Goal: Transaction & Acquisition: Purchase product/service

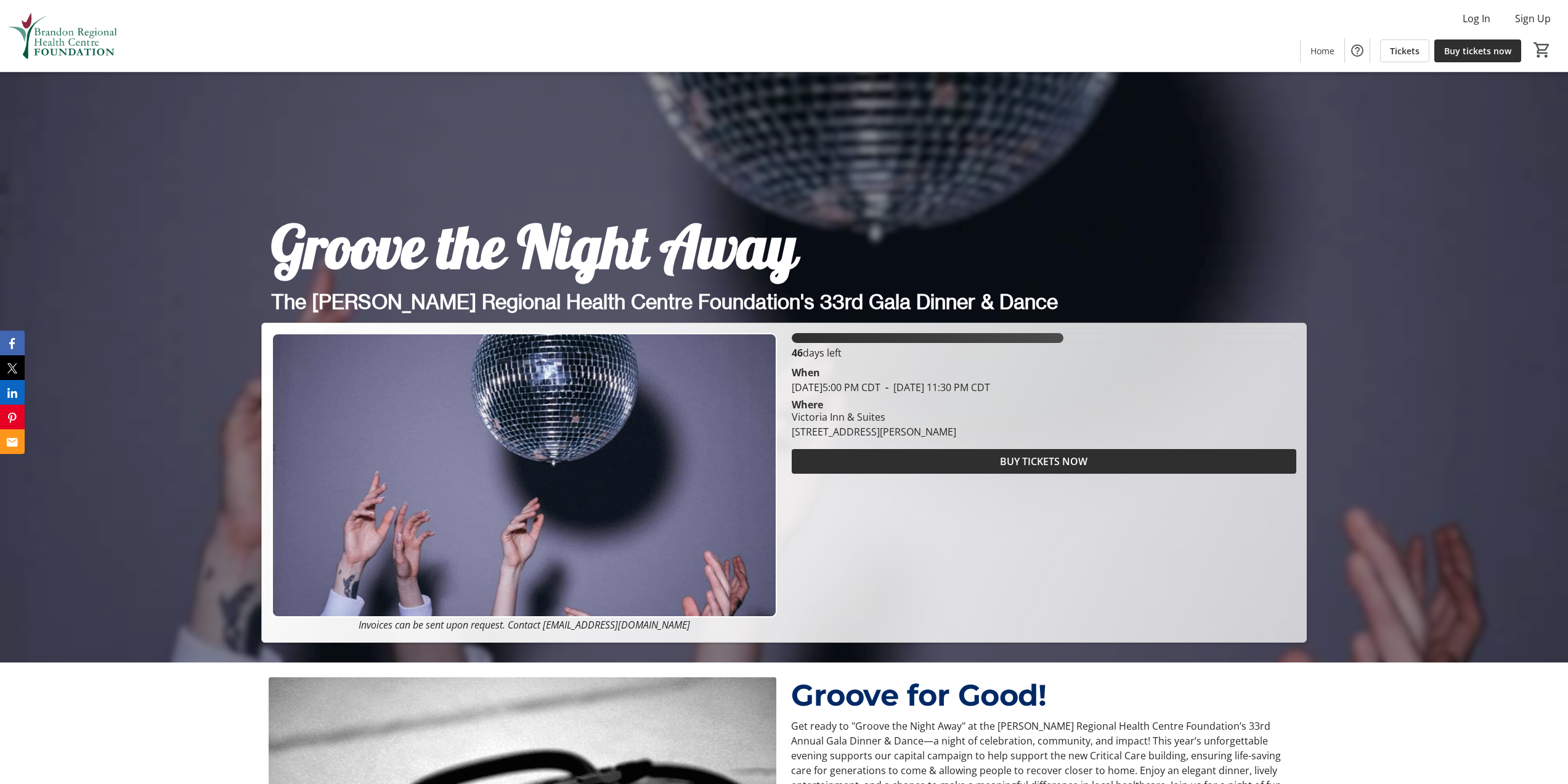
scroll to position [123, 0]
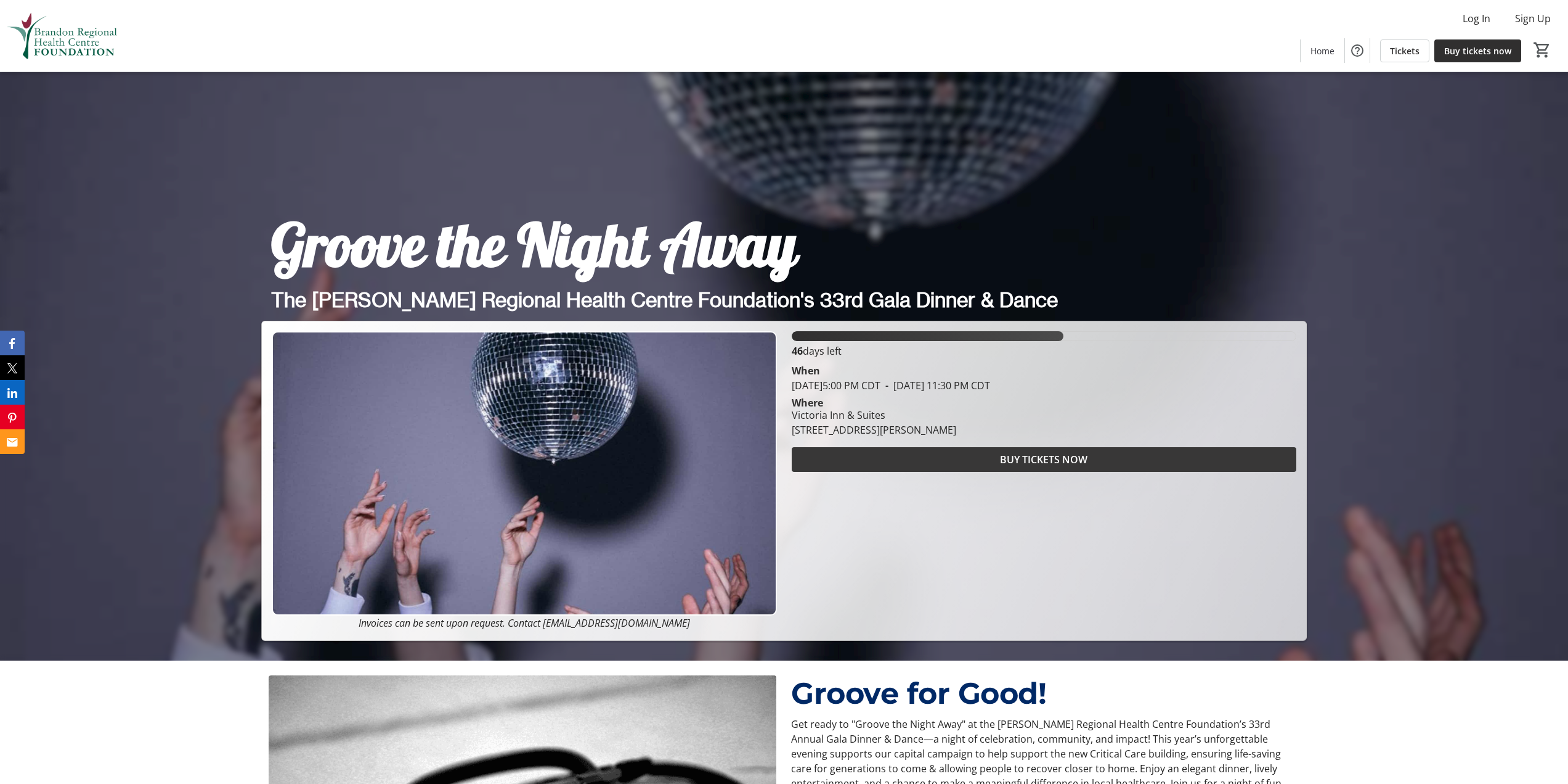
click at [932, 458] on span at bounding box center [1044, 459] width 505 height 30
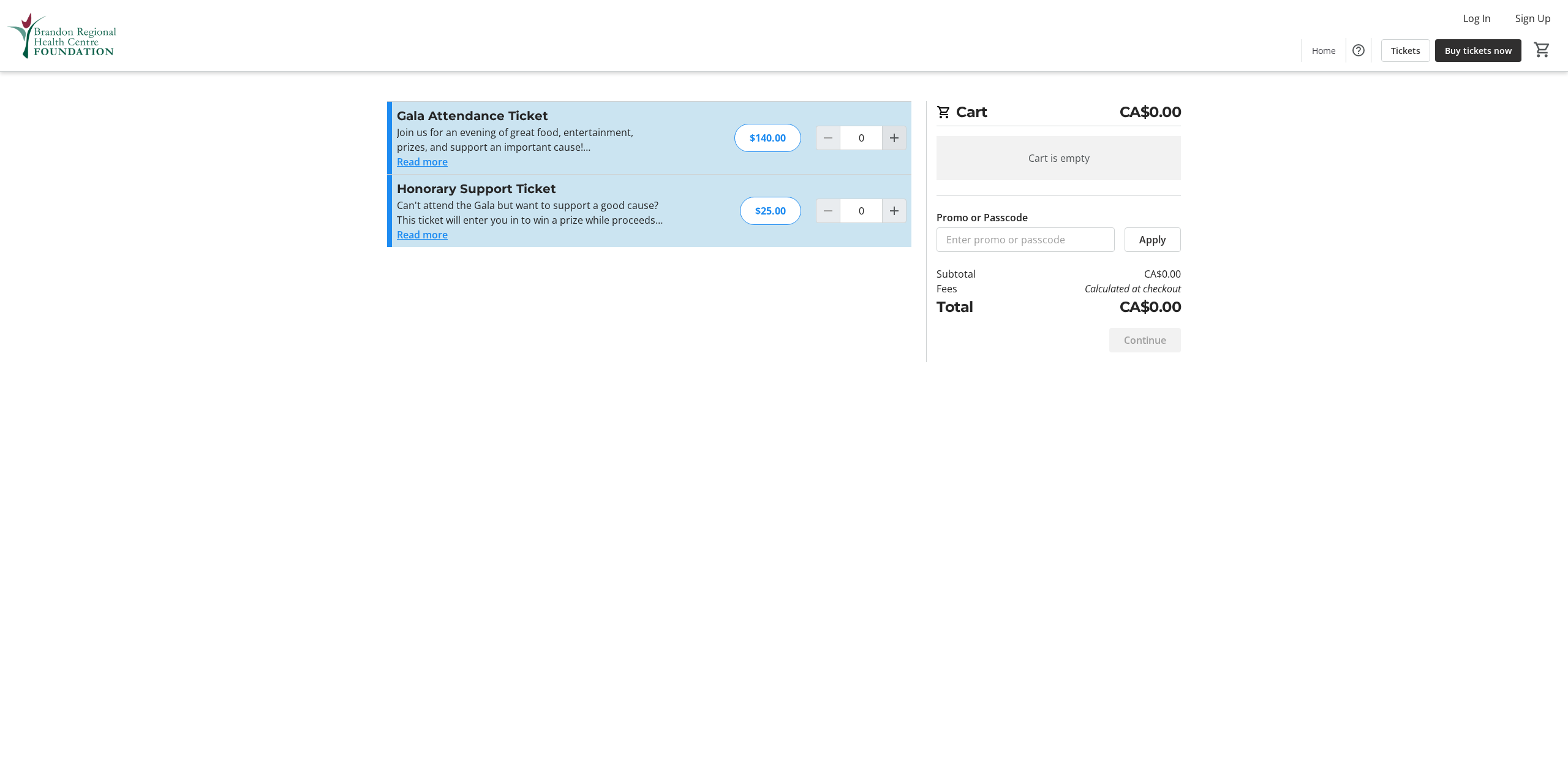
click at [889, 138] on mat-icon "Increment by one" at bounding box center [894, 138] width 14 height 14
type input "1"
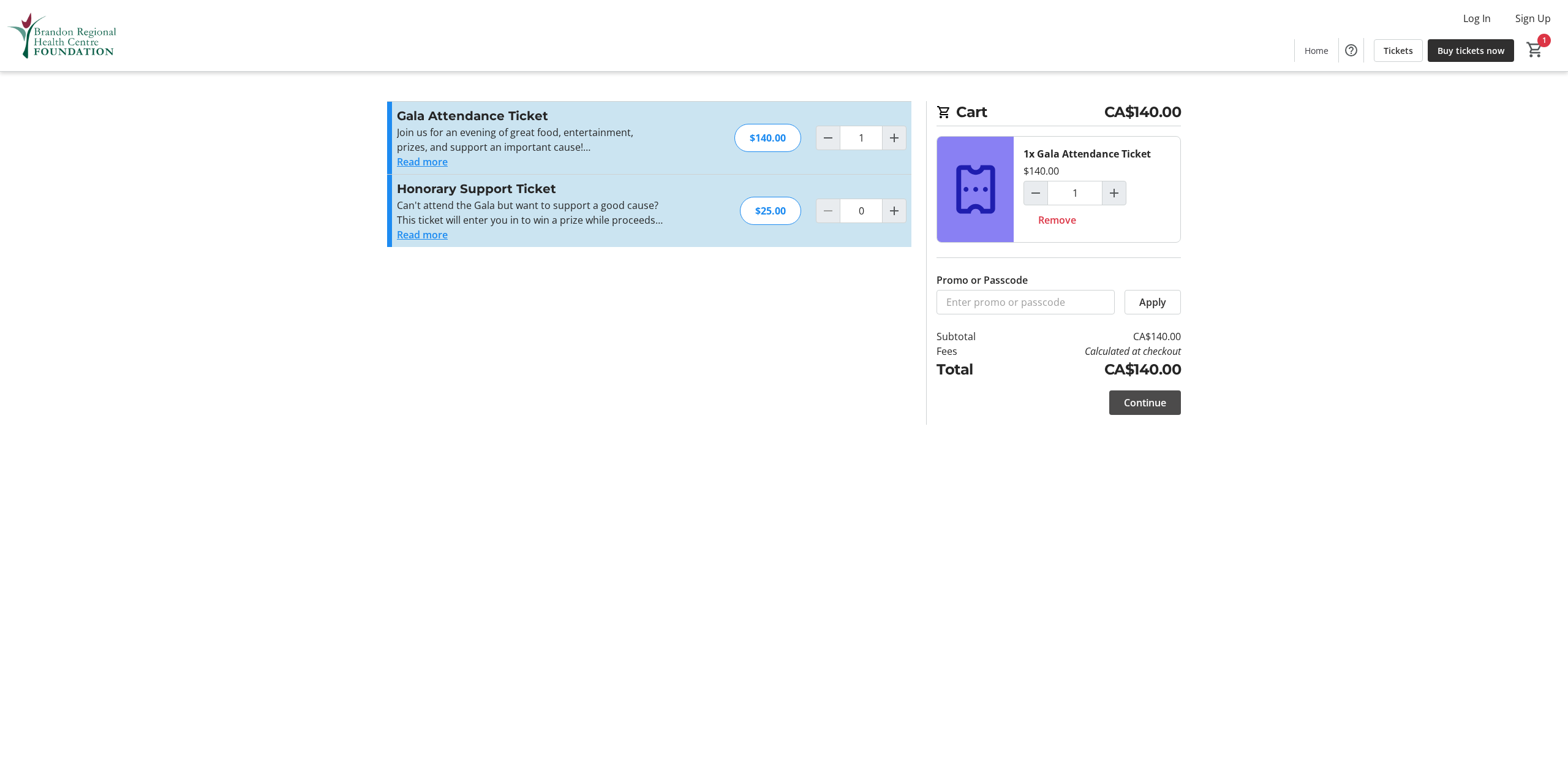
click at [1149, 402] on span "Continue" at bounding box center [1145, 403] width 42 height 14
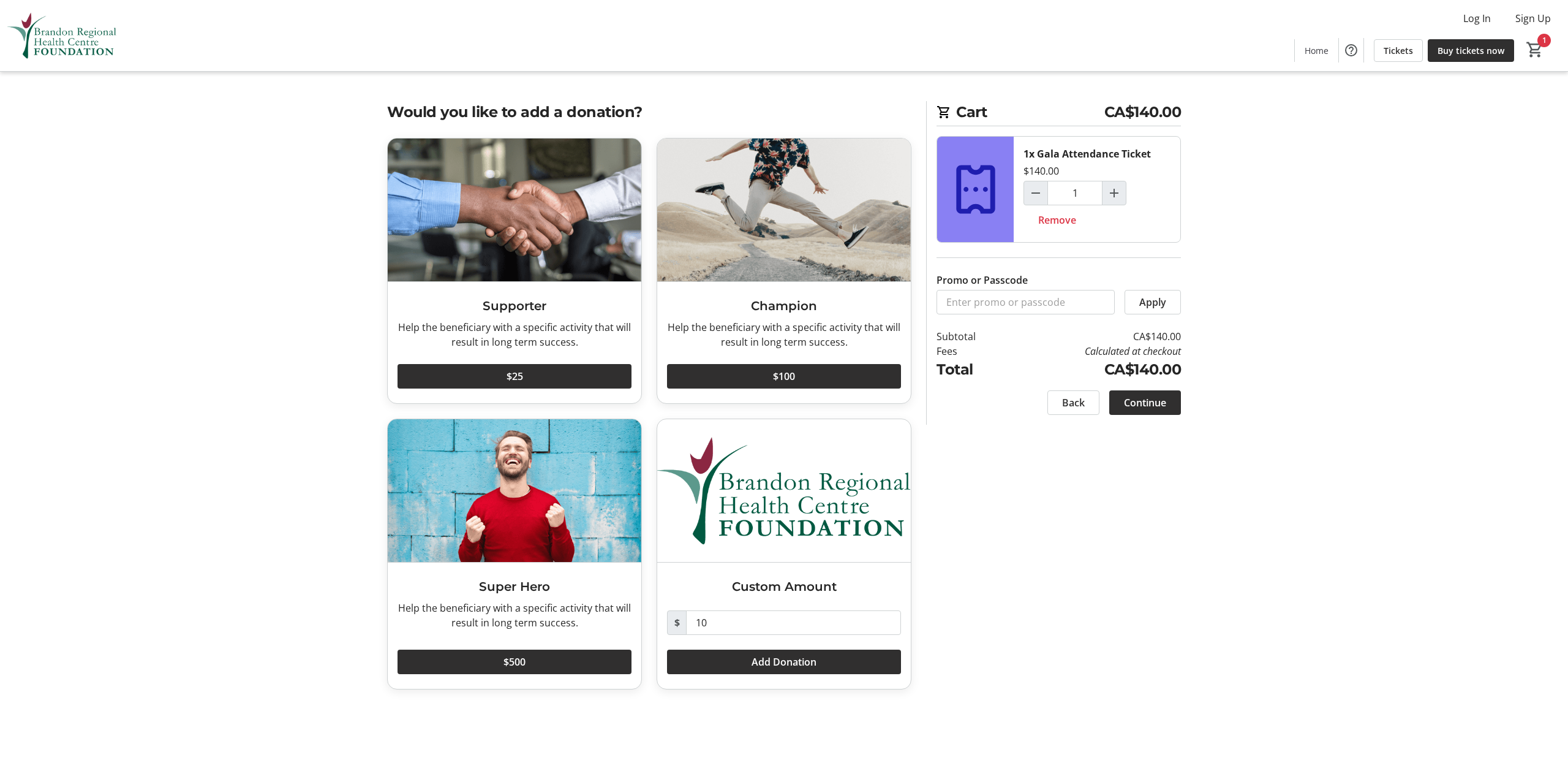
click at [1241, 179] on tr-checkout-feature-upsell-ui "Cart CA$140.00 1x Gala Attendance Ticket $140.00 1 Remove Promo or Passcode App…" at bounding box center [784, 389] width 1568 height 779
click at [1142, 400] on span "Continue" at bounding box center [1145, 403] width 42 height 14
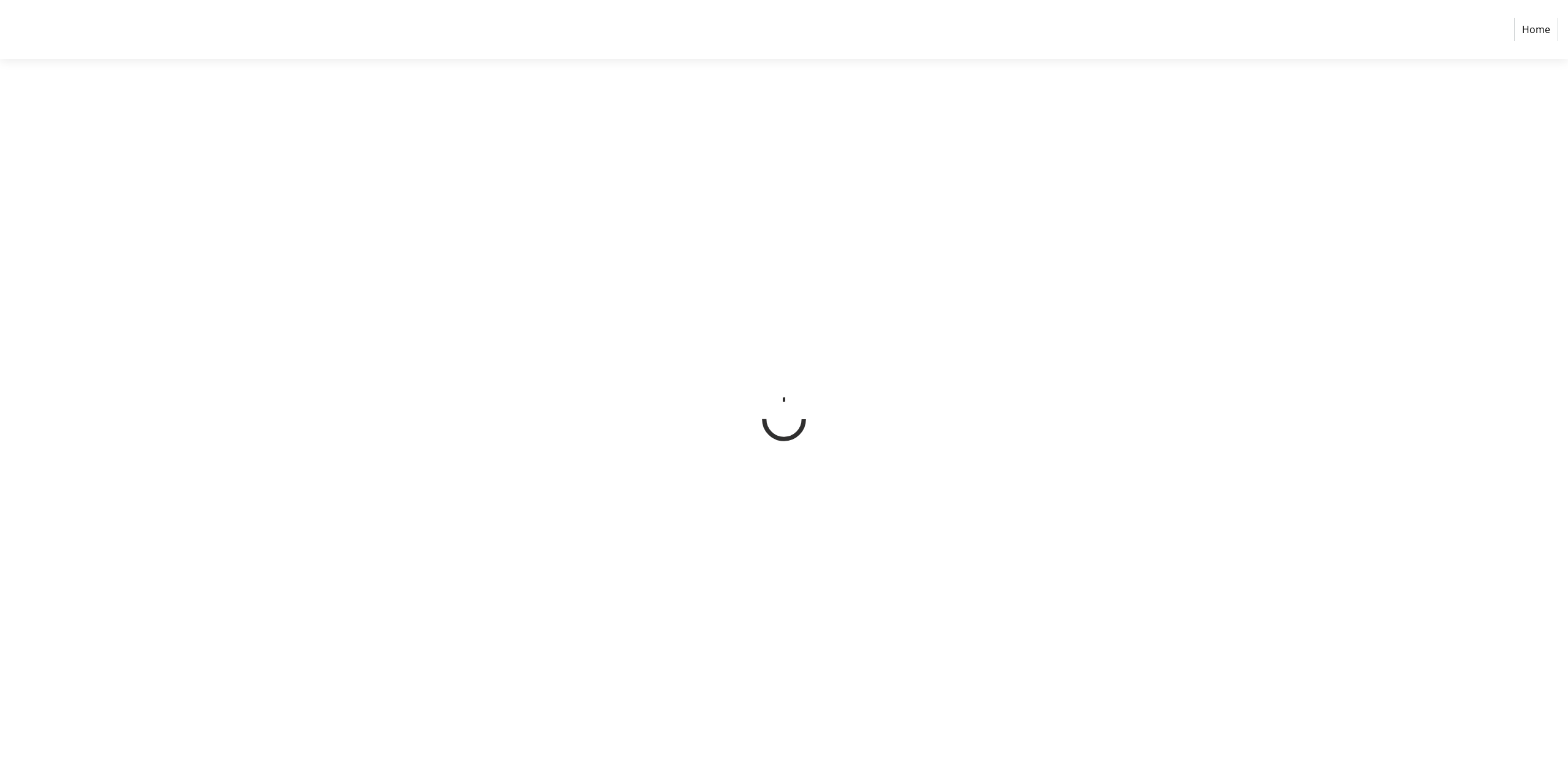
select select "CA"
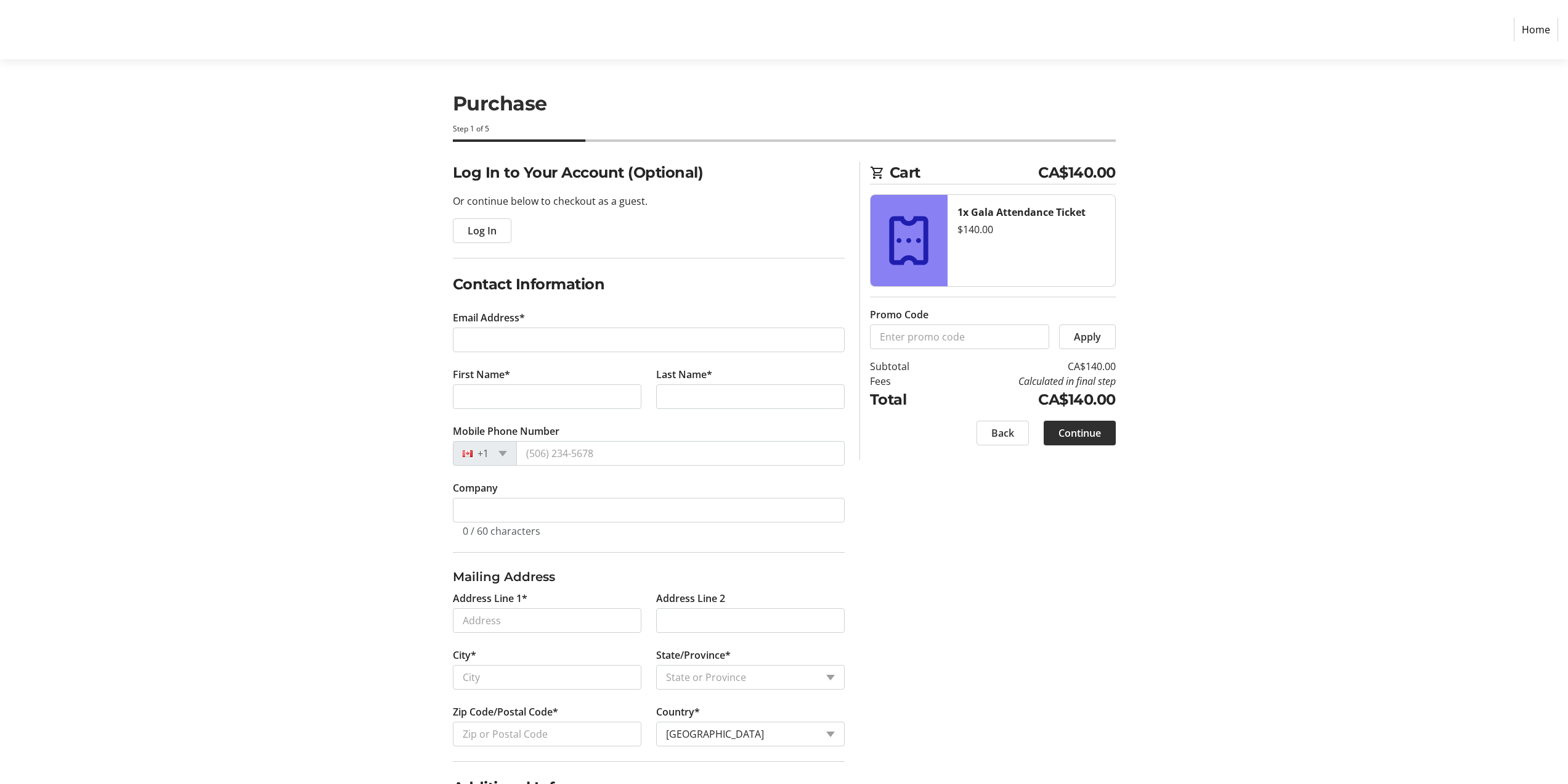
click at [483, 355] on tr-form-field "Email Address*" at bounding box center [648, 338] width 392 height 56
click at [484, 345] on input "Email Address*" at bounding box center [648, 339] width 392 height 25
type input "[PERSON_NAME][EMAIL_ADDRESS][DOMAIN_NAME]"
type input "[PERSON_NAME]"
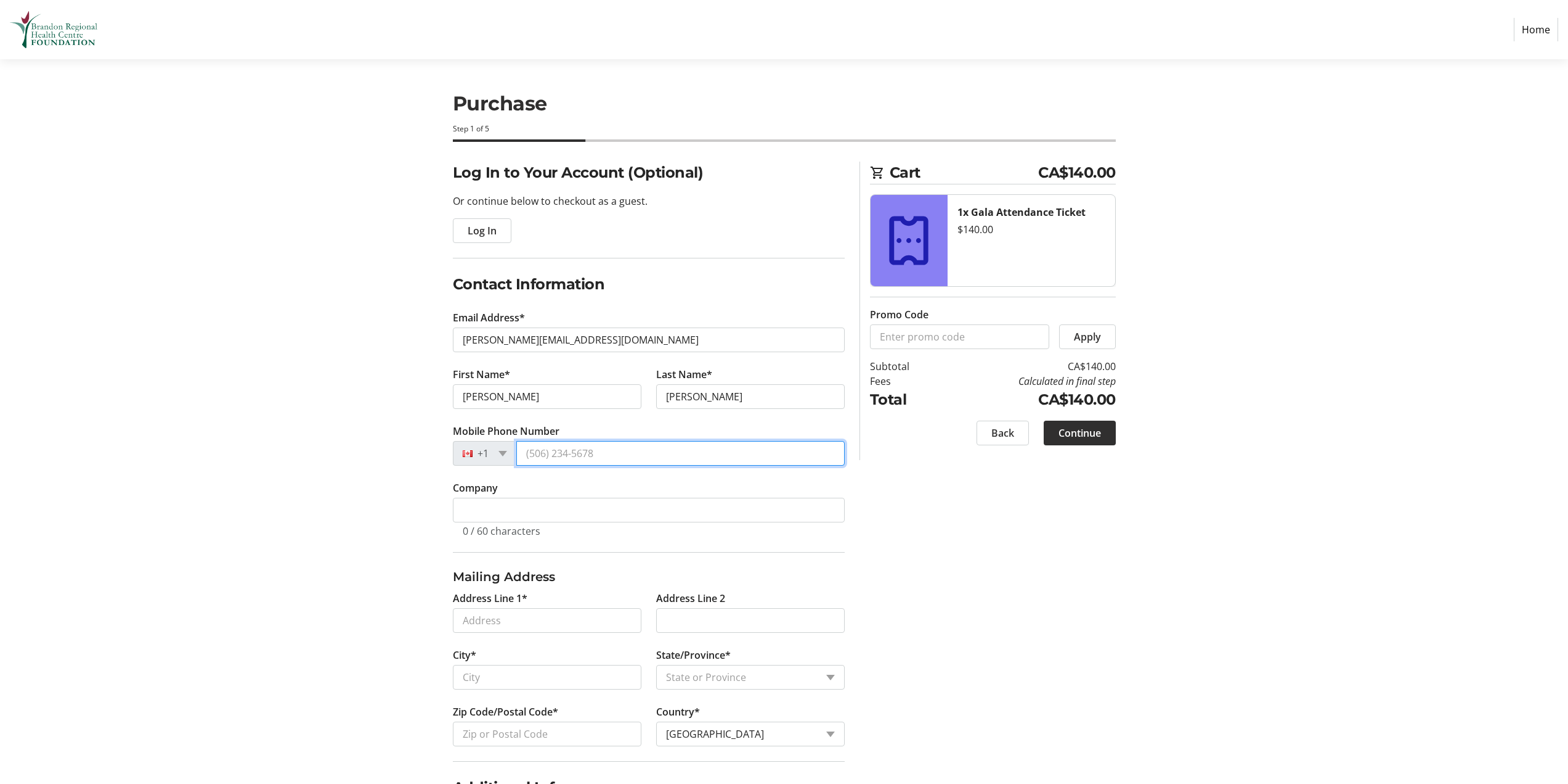
type input "[PHONE_NUMBER]"
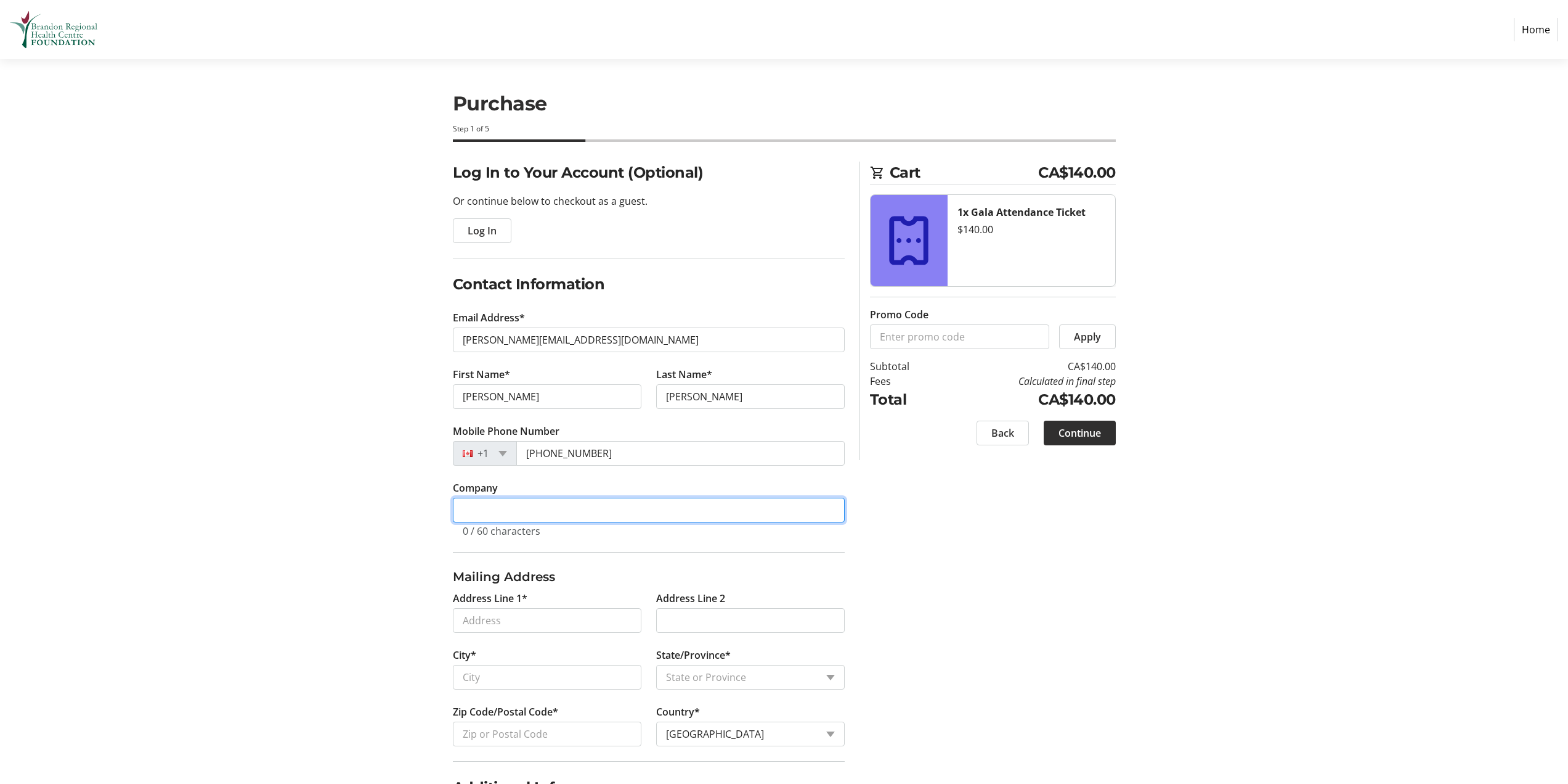
type input "[PERSON_NAME] Dental Corporation"
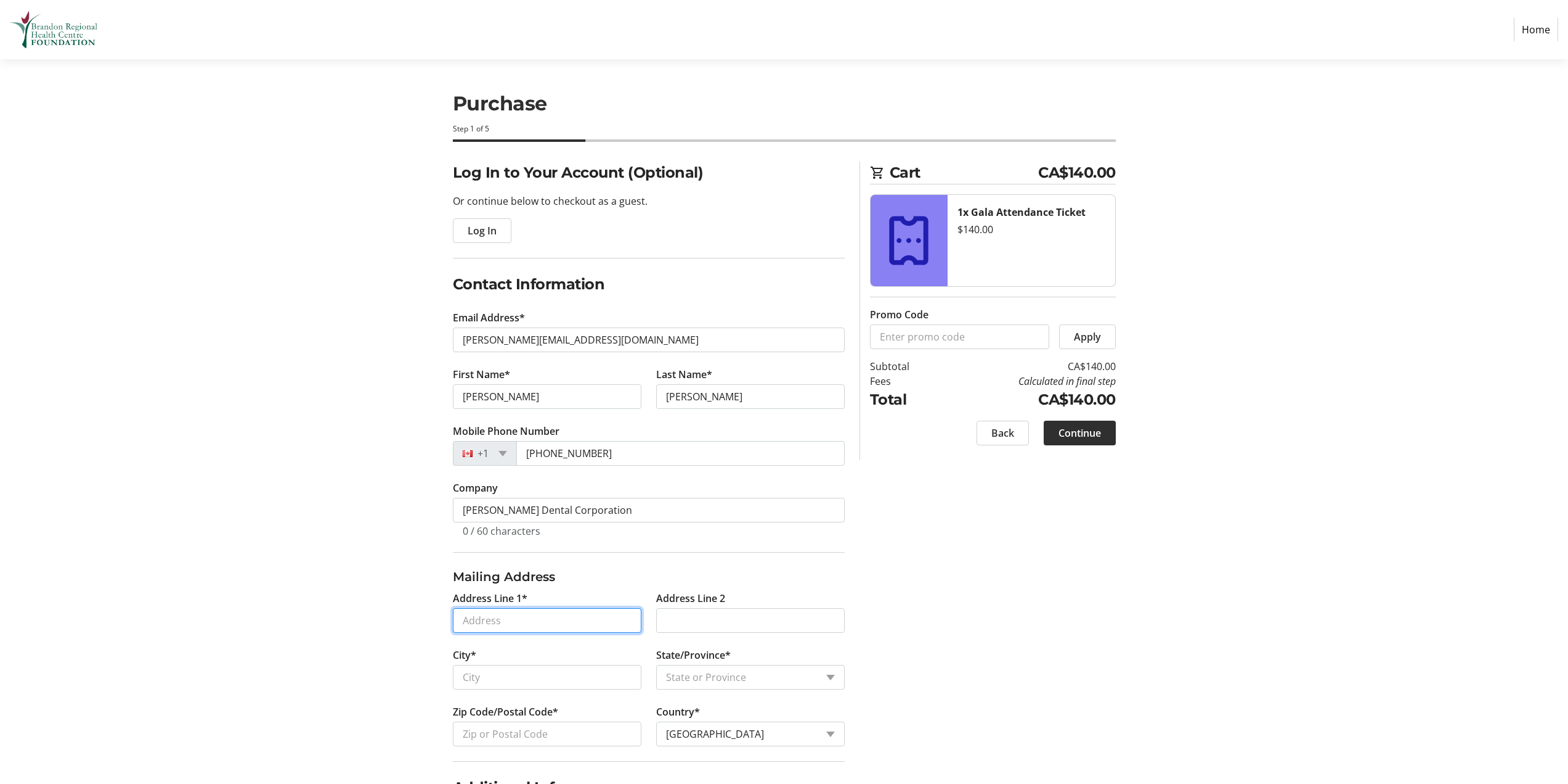
type input "[STREET_ADDRESS]"
type input "[PERSON_NAME]"
select select "MB"
type input "R7A 0R3"
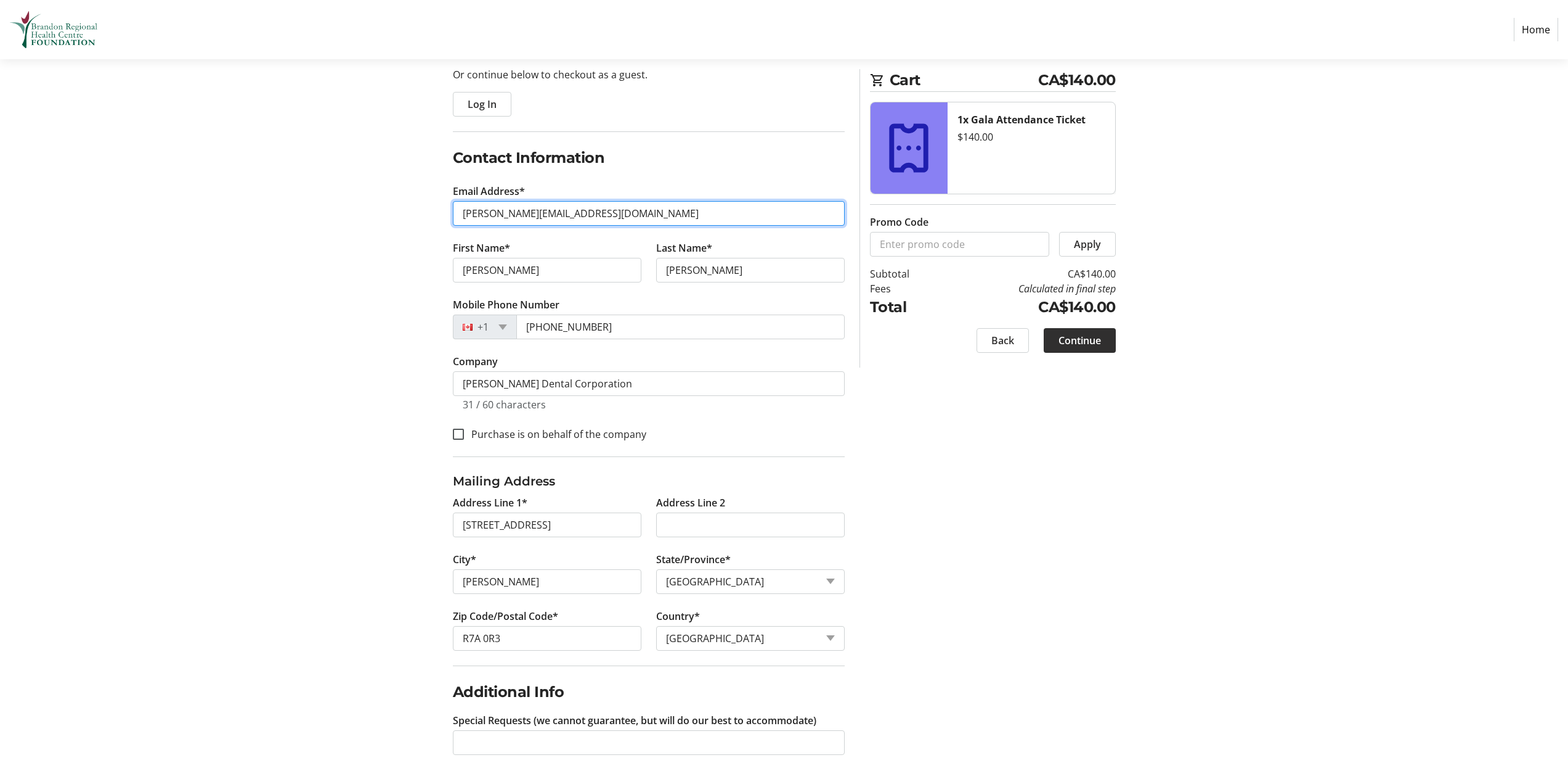
scroll to position [127, 0]
drag, startPoint x: 1095, startPoint y: 335, endPoint x: 1111, endPoint y: 323, distance: 20.0
click at [1097, 334] on span "Continue" at bounding box center [1080, 340] width 43 height 15
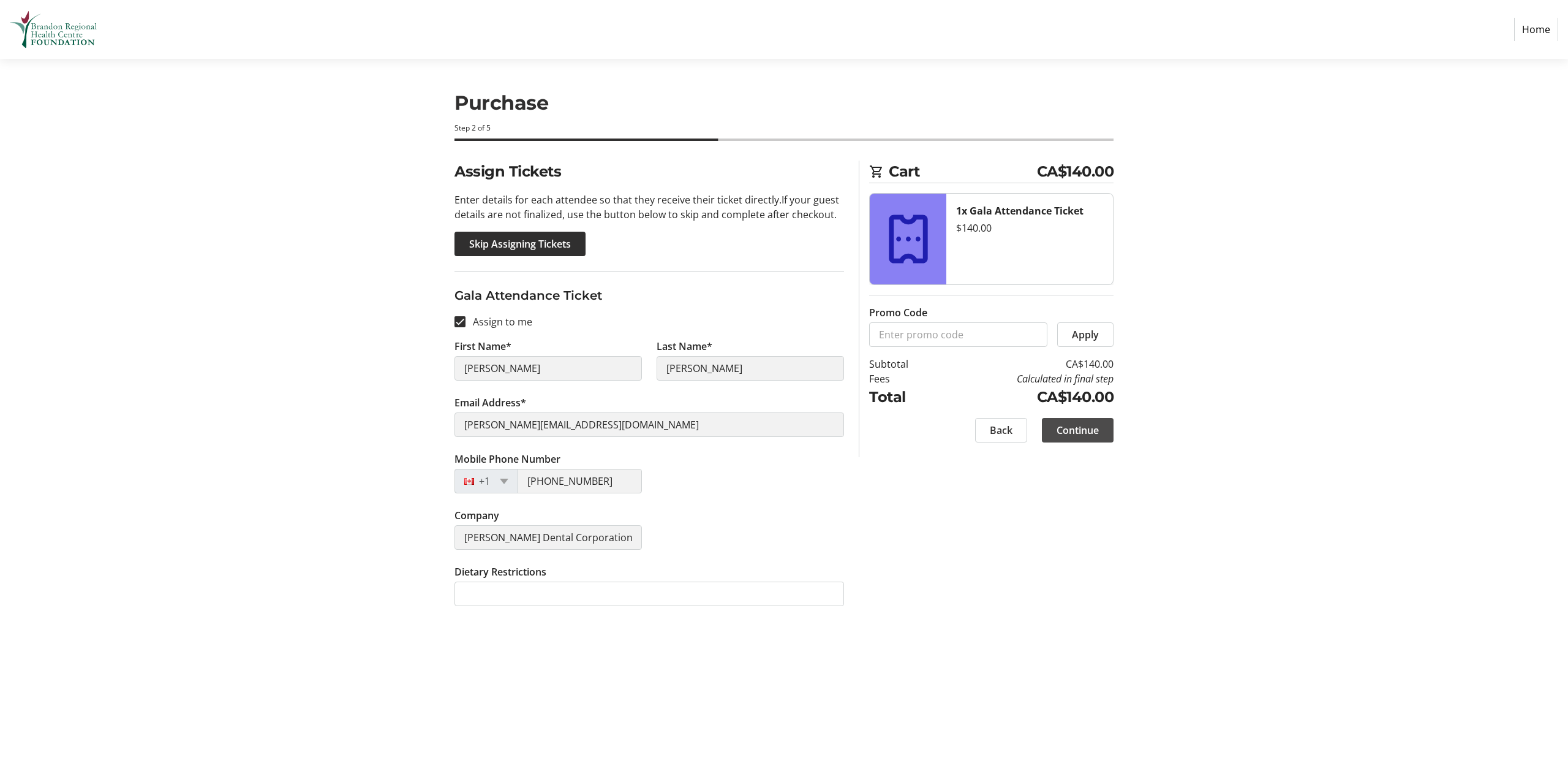
click at [1076, 424] on span "Continue" at bounding box center [1077, 430] width 42 height 14
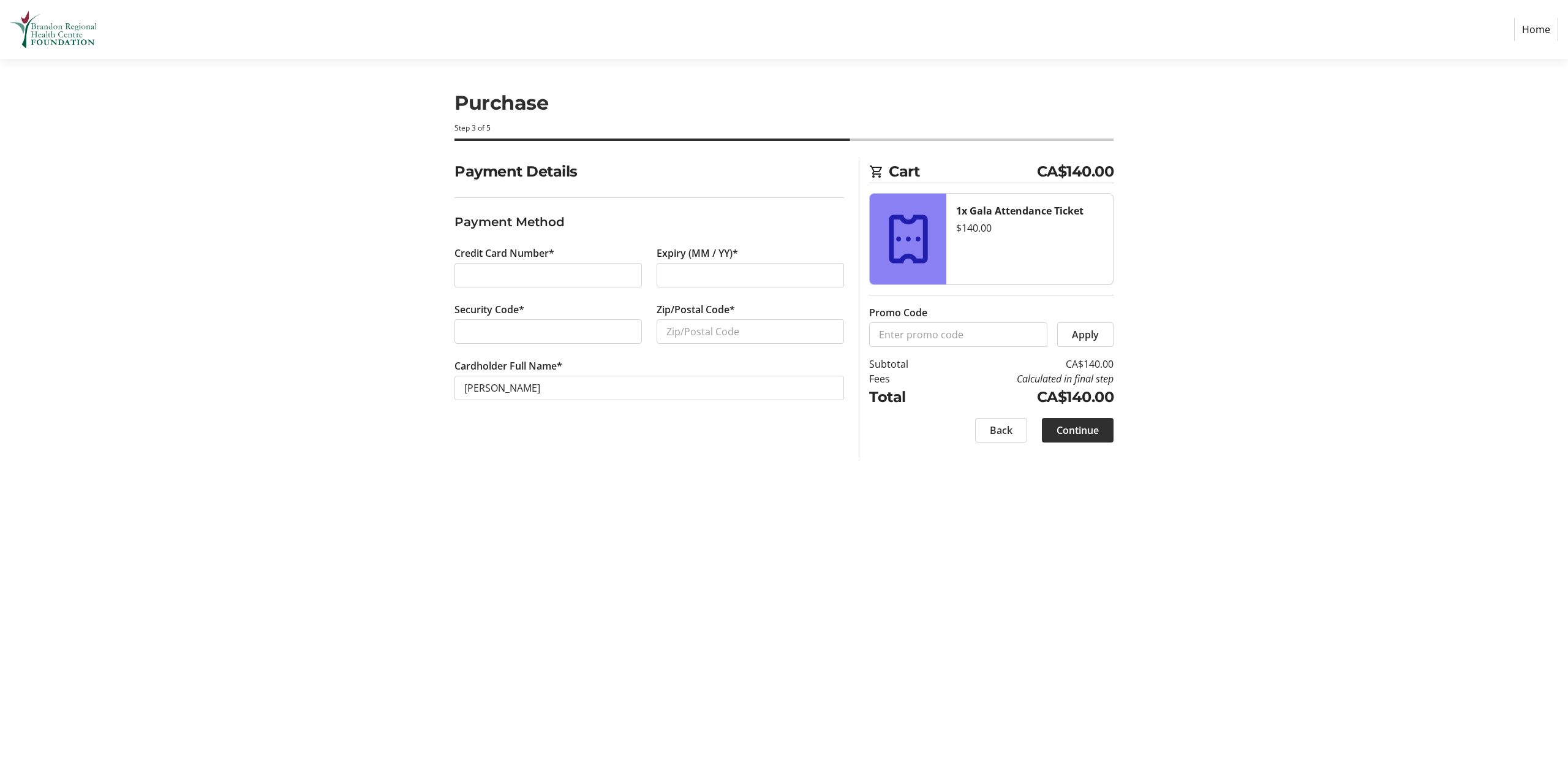
click at [716, 317] on tr-form-field "Zip/Postal Code*" at bounding box center [750, 330] width 187 height 56
click at [716, 323] on input "Zip/Postal Code*" at bounding box center [750, 331] width 187 height 25
type input "R7A0R3"
click at [1080, 437] on span at bounding box center [1078, 430] width 72 height 30
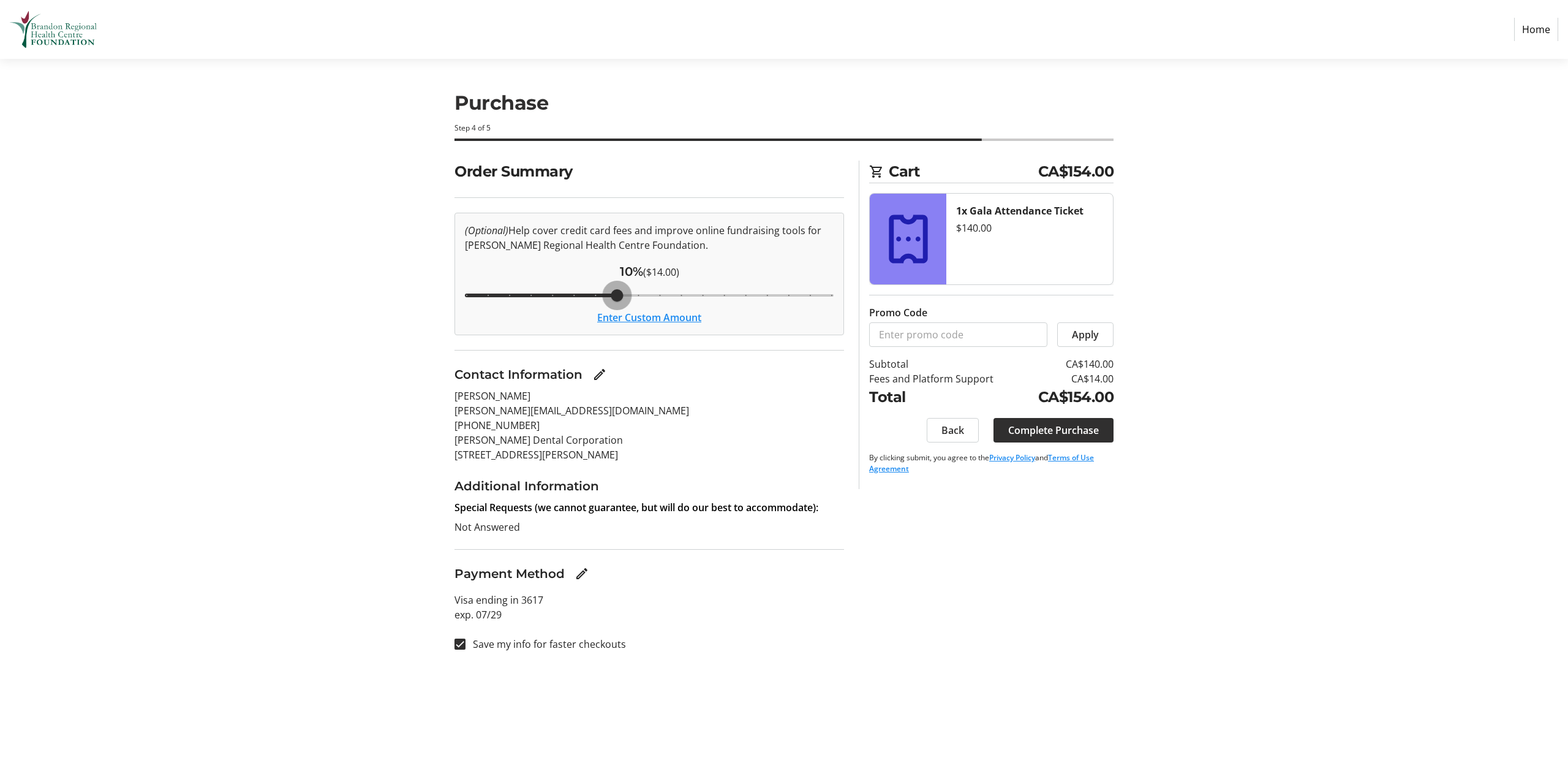
click at [616, 295] on input "Cover fees percentage" at bounding box center [649, 295] width 395 height 27
click at [1059, 432] on span "Complete Purchase" at bounding box center [1053, 430] width 90 height 14
